Goal: Information Seeking & Learning: Learn about a topic

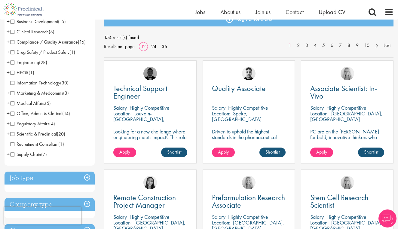
scroll to position [76, 0]
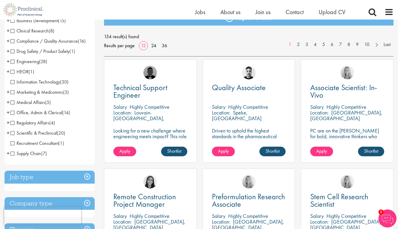
click at [11, 103] on span "Medical Affairs" at bounding box center [28, 102] width 35 height 6
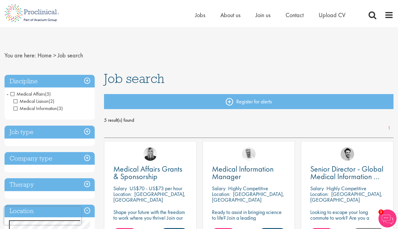
click at [11, 95] on span "Medical Affairs" at bounding box center [28, 94] width 35 height 6
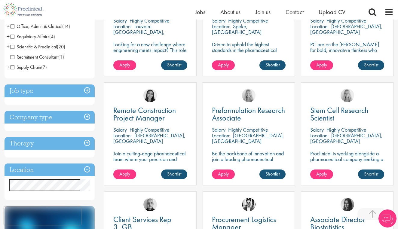
scroll to position [165, 0]
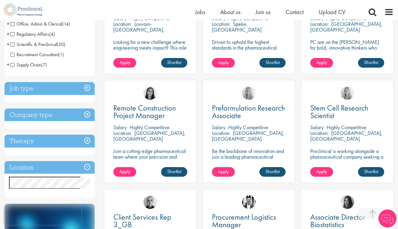
click at [86, 139] on h3 "Therapy" at bounding box center [50, 141] width 90 height 13
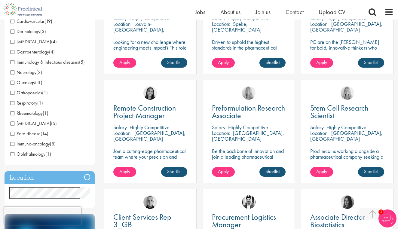
click at [13, 73] on span "Neurology" at bounding box center [24, 72] width 26 height 6
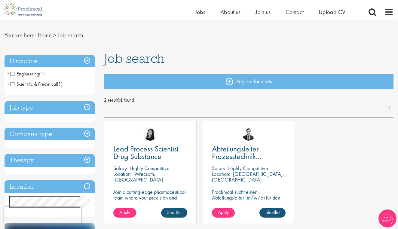
scroll to position [14, 0]
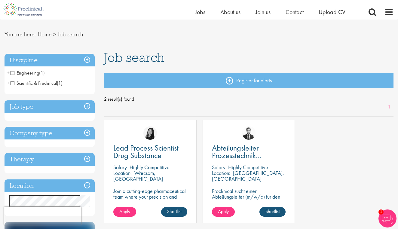
click at [89, 59] on h3 "Discipline" at bounding box center [50, 60] width 90 height 13
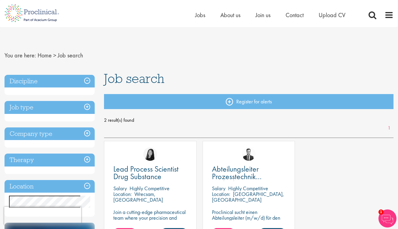
scroll to position [0, 0]
click at [45, 55] on link "Home" at bounding box center [45, 55] width 14 height 8
